Goal: Information Seeking & Learning: Learn about a topic

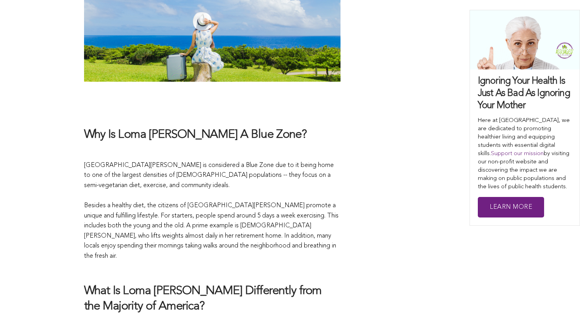
scroll to position [916, 0]
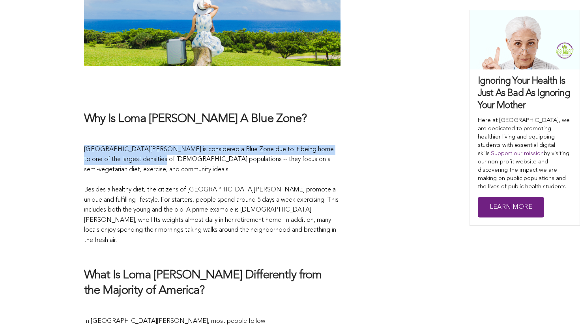
drag, startPoint x: 82, startPoint y: 125, endPoint x: 141, endPoint y: 135, distance: 60.5
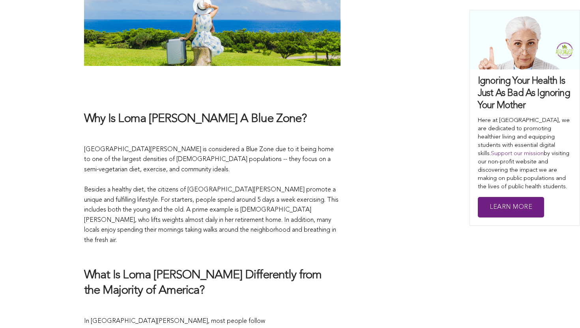
click at [193, 131] on p at bounding box center [212, 136] width 257 height 10
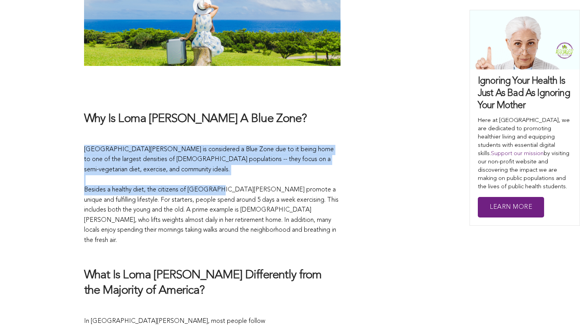
drag, startPoint x: 169, startPoint y: 147, endPoint x: 218, endPoint y: 167, distance: 53.1
click at [218, 167] on p "[GEOGRAPHIC_DATA][PERSON_NAME] is considered a Blue Zone due to it being home t…" at bounding box center [212, 195] width 257 height 101
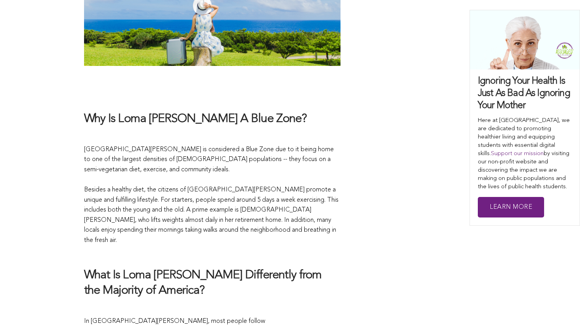
click at [159, 155] on p "[GEOGRAPHIC_DATA][PERSON_NAME] is considered a Blue Zone due to it being home t…" at bounding box center [212, 195] width 257 height 101
click at [134, 161] on p "[GEOGRAPHIC_DATA][PERSON_NAME] is considered a Blue Zone due to it being home t…" at bounding box center [212, 195] width 257 height 101
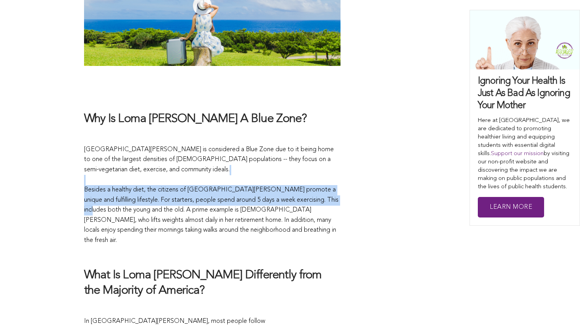
drag, startPoint x: 146, startPoint y: 165, endPoint x: 74, endPoint y: 192, distance: 77.0
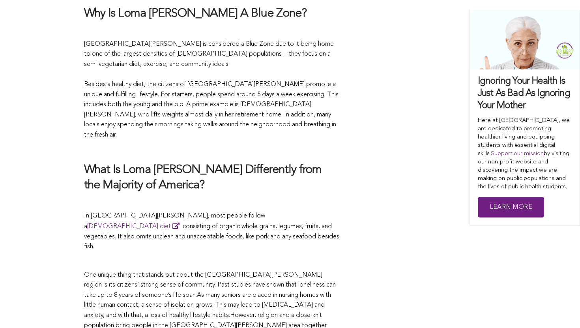
scroll to position [1022, 0]
drag, startPoint x: 84, startPoint y: 231, endPoint x: 201, endPoint y: 206, distance: 120.1
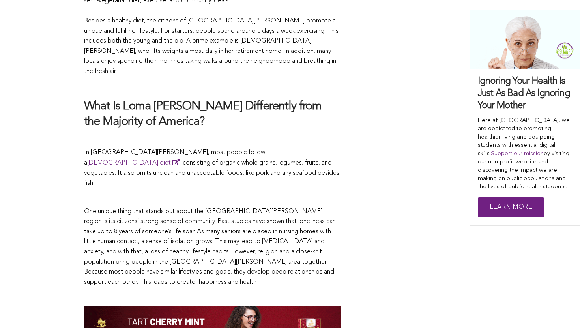
scroll to position [1086, 0]
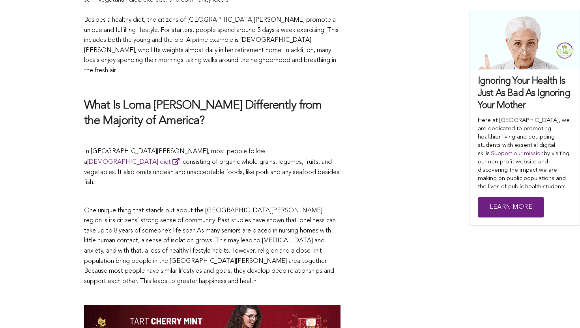
click at [201, 206] on p "One unique thing that stands out about the [GEOGRAPHIC_DATA][PERSON_NAME] regio…" at bounding box center [212, 246] width 257 height 81
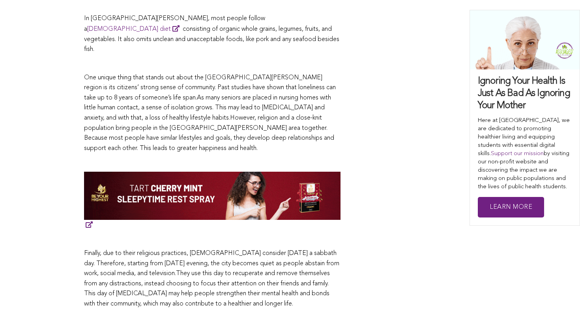
scroll to position [1219, 0]
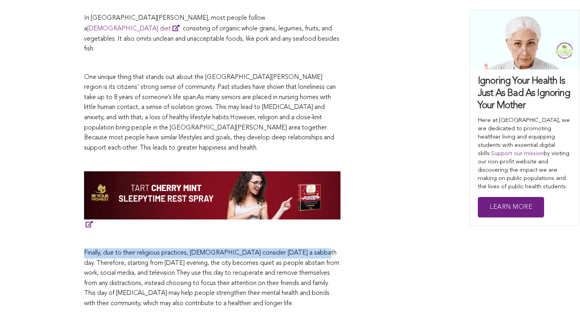
drag, startPoint x: 315, startPoint y: 203, endPoint x: 239, endPoint y: 194, distance: 76.3
click at [238, 194] on span "[DATE] world is fast-paced and often overwhelming, especially in the hustle and…" at bounding box center [212, 165] width 257 height 1803
click at [239, 194] on span "[DATE] world is fast-paced and often overwhelming, especially in the hustle and…" at bounding box center [212, 165] width 257 height 1803
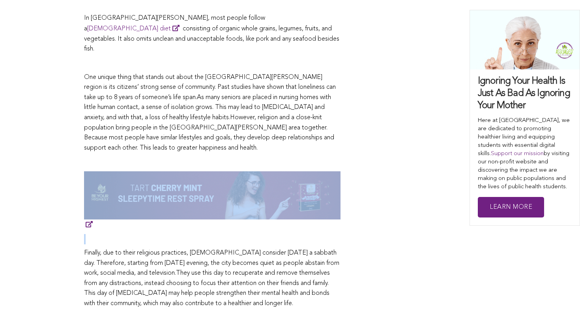
drag, startPoint x: 81, startPoint y: 203, endPoint x: 428, endPoint y: 140, distance: 352.3
click at [428, 140] on div "CONTRIBUTORS [PERSON_NAME] Share this [DATE] world is fast-paced and often over…" at bounding box center [290, 109] width 580 height 1916
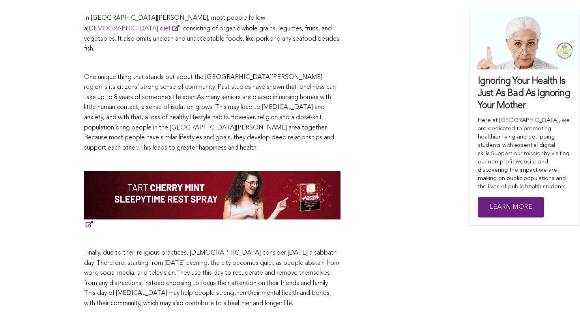
click at [317, 248] on p "Finally, due to their religious practices, [DEMOGRAPHIC_DATA] consider [DATE] a…" at bounding box center [212, 278] width 257 height 61
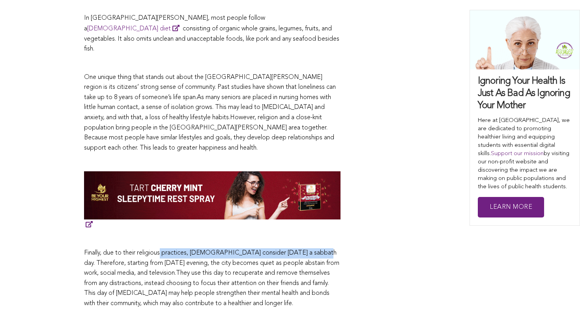
drag, startPoint x: 317, startPoint y: 206, endPoint x: 115, endPoint y: 202, distance: 201.8
click at [115, 248] on p "Finally, due to their religious practices, [DEMOGRAPHIC_DATA] consider [DATE] a…" at bounding box center [212, 278] width 257 height 61
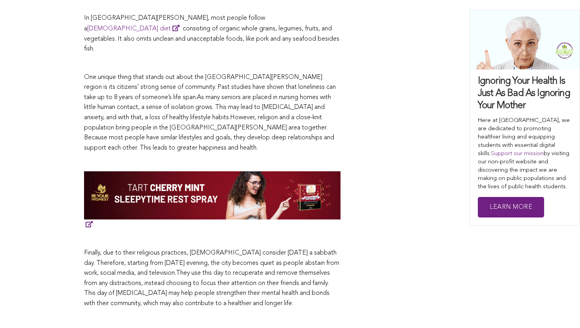
click at [16, 217] on div "CONTRIBUTORS [PERSON_NAME] Share this [DATE] world is fast-paced and often over…" at bounding box center [290, 109] width 580 height 1916
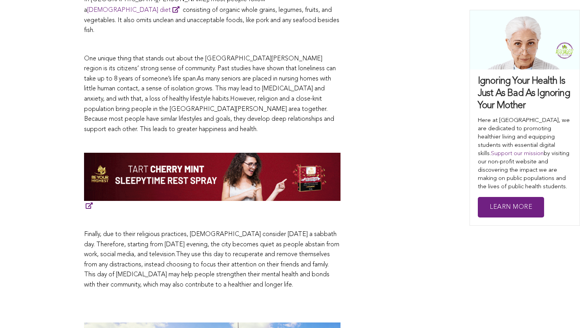
scroll to position [1244, 0]
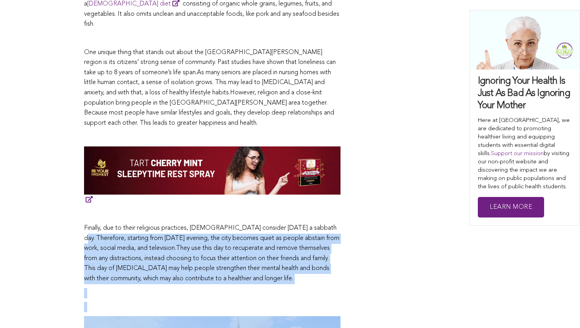
drag, startPoint x: 91, startPoint y: 188, endPoint x: 302, endPoint y: 316, distance: 247.0
click at [302, 316] on span "[DATE] world is fast-paced and often overwhelming, especially in the hustle and…" at bounding box center [212, 140] width 257 height 1803
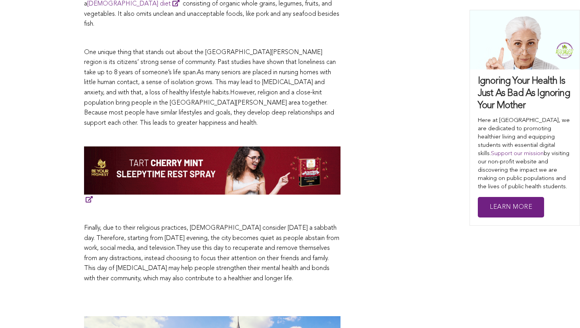
click at [339, 288] on p at bounding box center [212, 293] width 257 height 10
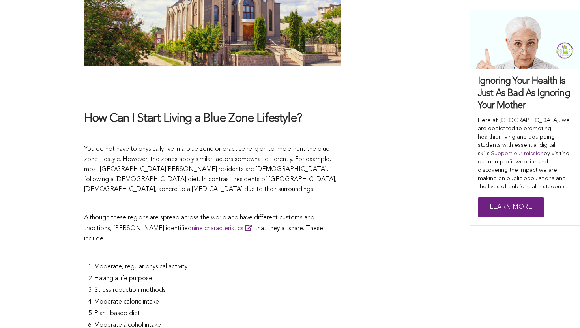
scroll to position [1623, 0]
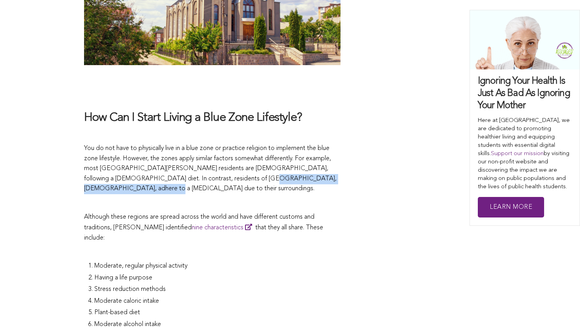
drag, startPoint x: 326, startPoint y: 124, endPoint x: 197, endPoint y: 133, distance: 129.4
click at [197, 144] on p "You do not have to physically live in a blue zone or practice religion to imple…" at bounding box center [212, 169] width 257 height 51
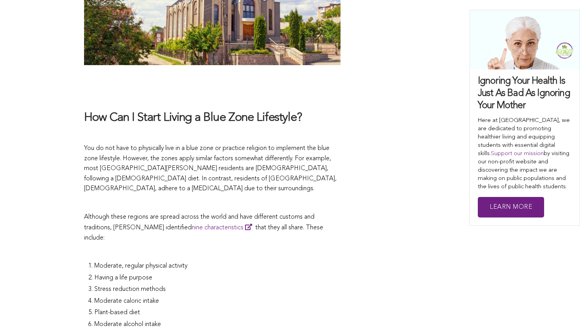
click at [113, 212] on p "Although these regions are spread across the world and have different customs a…" at bounding box center [212, 227] width 257 height 31
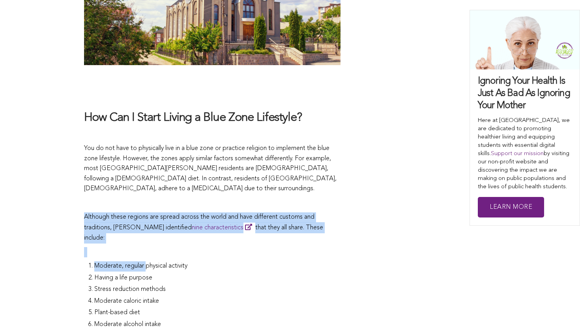
drag, startPoint x: 83, startPoint y: 154, endPoint x: 146, endPoint y: 190, distance: 72.7
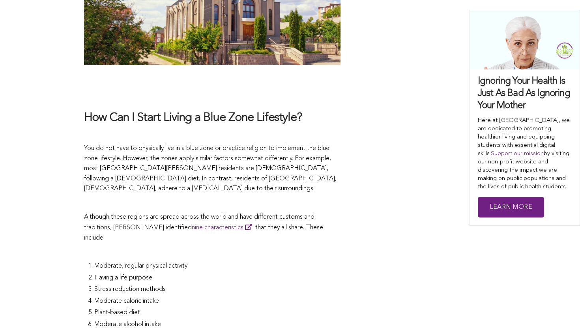
click at [179, 212] on p "Although these regions are spread across the world and have different customs a…" at bounding box center [212, 227] width 257 height 31
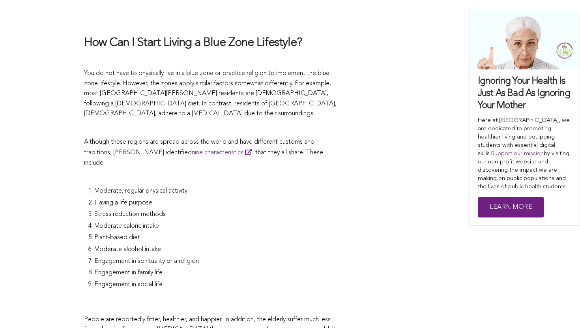
scroll to position [1715, 0]
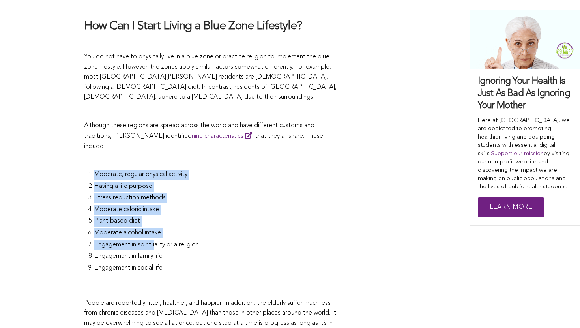
drag, startPoint x: 91, startPoint y: 101, endPoint x: 203, endPoint y: 163, distance: 128.3
click at [173, 170] on ol "Moderate, regular physical activity Having a life purpose Stress reduction meth…" at bounding box center [217, 222] width 246 height 105
click at [210, 228] on li "Moderate alcohol intake" at bounding box center [217, 234] width 246 height 12
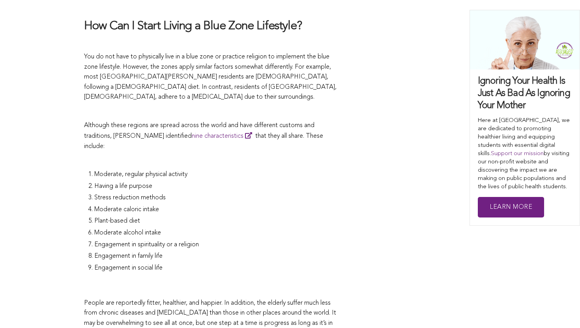
drag, startPoint x: 199, startPoint y: 137, endPoint x: 123, endPoint y: 137, distance: 76.2
click at [199, 205] on li "Moderate caloric intake" at bounding box center [217, 211] width 246 height 12
drag, startPoint x: 143, startPoint y: 152, endPoint x: 124, endPoint y: 150, distance: 19.0
click at [124, 216] on li "Plant-based diet" at bounding box center [217, 222] width 246 height 12
click at [121, 205] on li "Moderate caloric intake" at bounding box center [217, 211] width 246 height 12
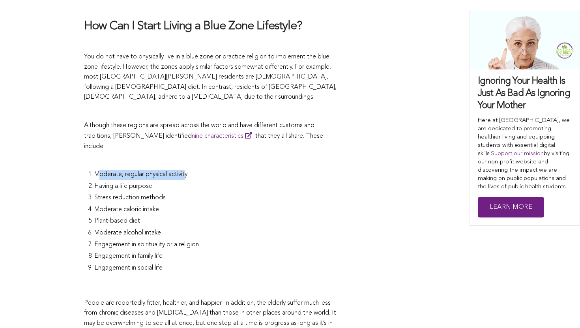
drag, startPoint x: 98, startPoint y: 104, endPoint x: 191, endPoint y: 107, distance: 92.8
click at [188, 171] on span "Moderate, regular physical activity" at bounding box center [140, 174] width 93 height 6
click at [191, 170] on li "Moderate, regular physical activity" at bounding box center [217, 176] width 246 height 12
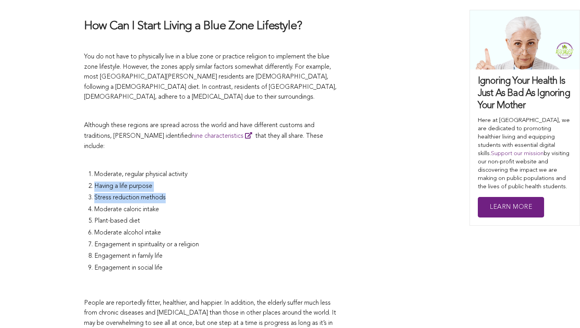
drag, startPoint x: 200, startPoint y: 101, endPoint x: 240, endPoint y: 131, distance: 50.5
click at [240, 170] on ol "Moderate, regular physical activity Having a life purpose Stress reduction meth…" at bounding box center [217, 222] width 246 height 105
click at [240, 193] on li "Stress reduction methods" at bounding box center [217, 199] width 246 height 12
click at [191, 182] on li "Having a life purpose" at bounding box center [217, 188] width 246 height 12
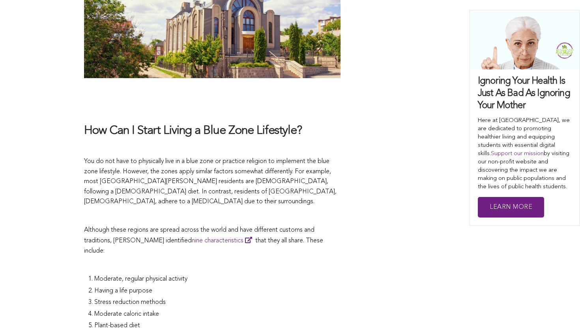
scroll to position [1606, 0]
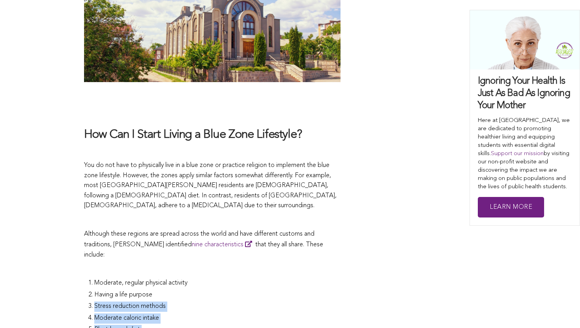
drag, startPoint x: 162, startPoint y: 223, endPoint x: 157, endPoint y: 289, distance: 66.1
click at [157, 289] on ol "Moderate, regular physical activity Having a life purpose Stress reduction meth…" at bounding box center [217, 330] width 246 height 105
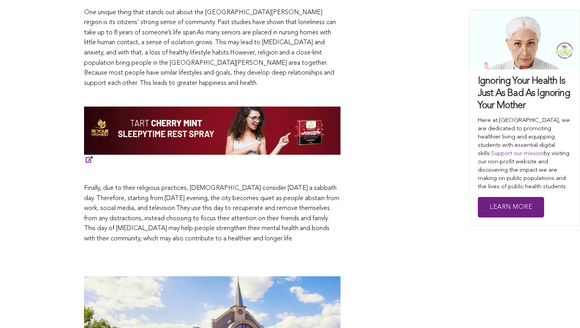
scroll to position [1423, 0]
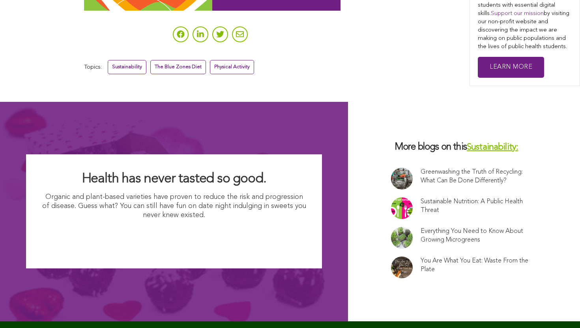
scroll to position [2962, 0]
